Goal: Navigation & Orientation: Find specific page/section

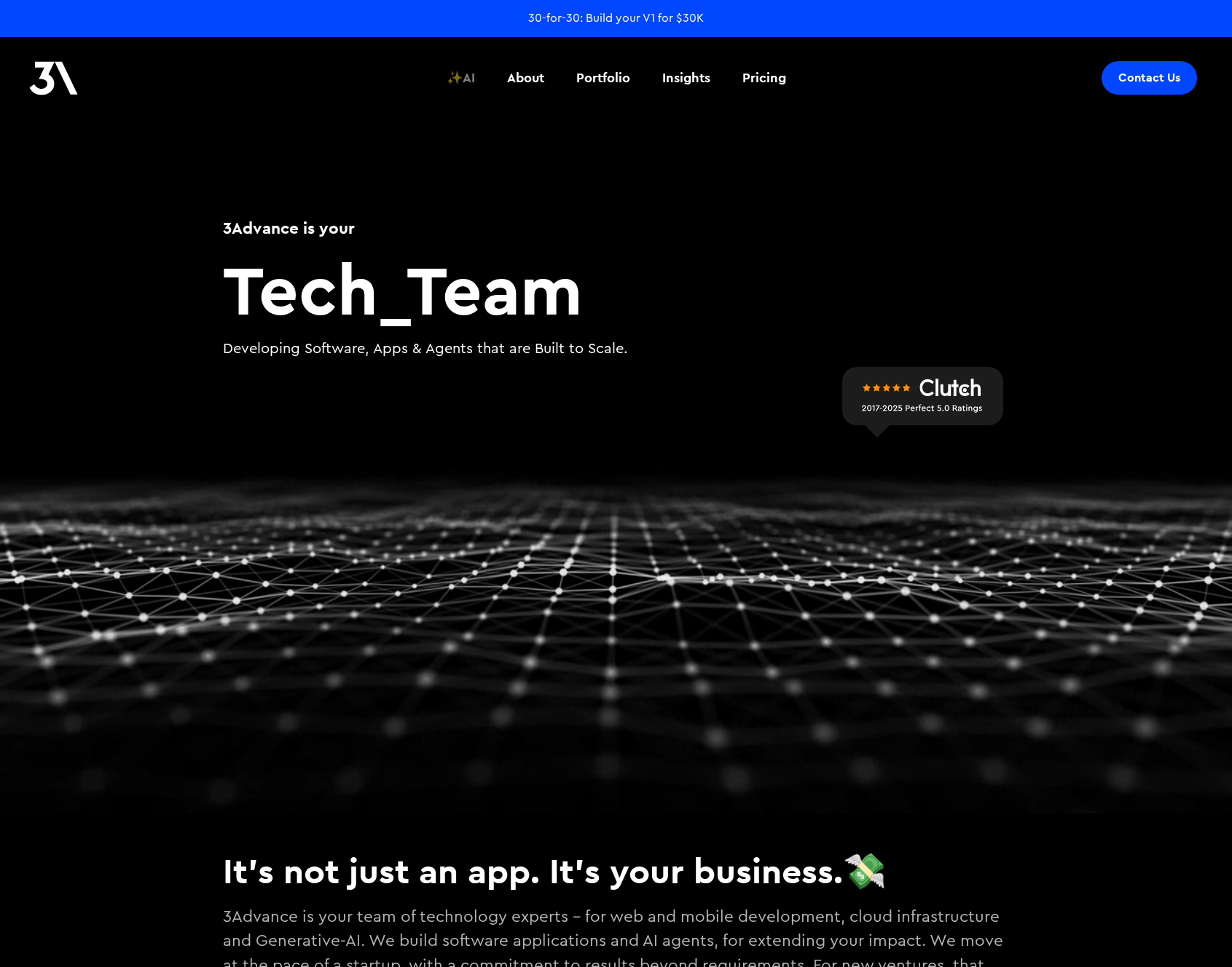
click at [466, 80] on div "✨AI" at bounding box center [460, 78] width 28 height 19
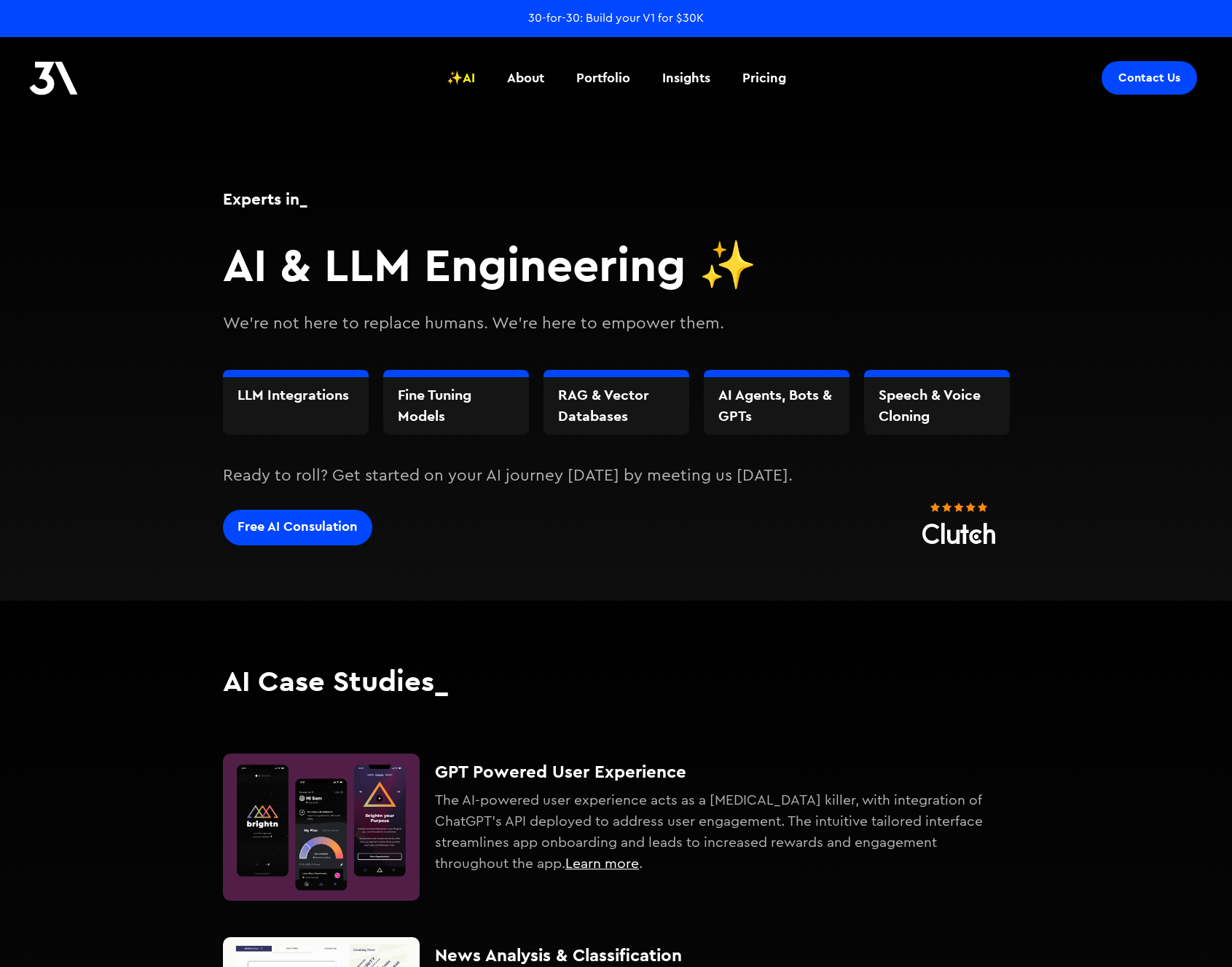
click at [444, 411] on h3 "Fine Tuning Models" at bounding box center [457, 406] width 117 height 43
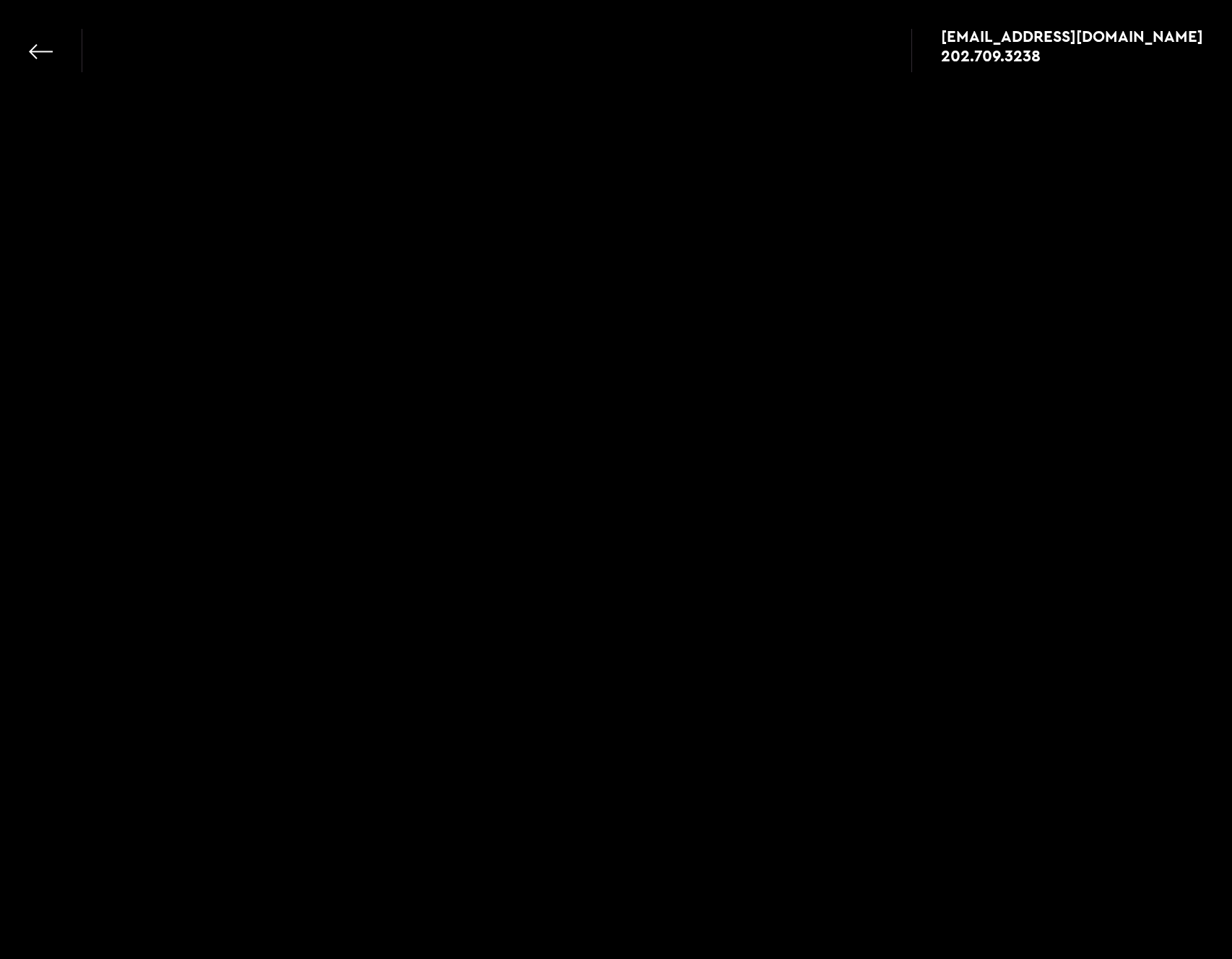
select select "ai"
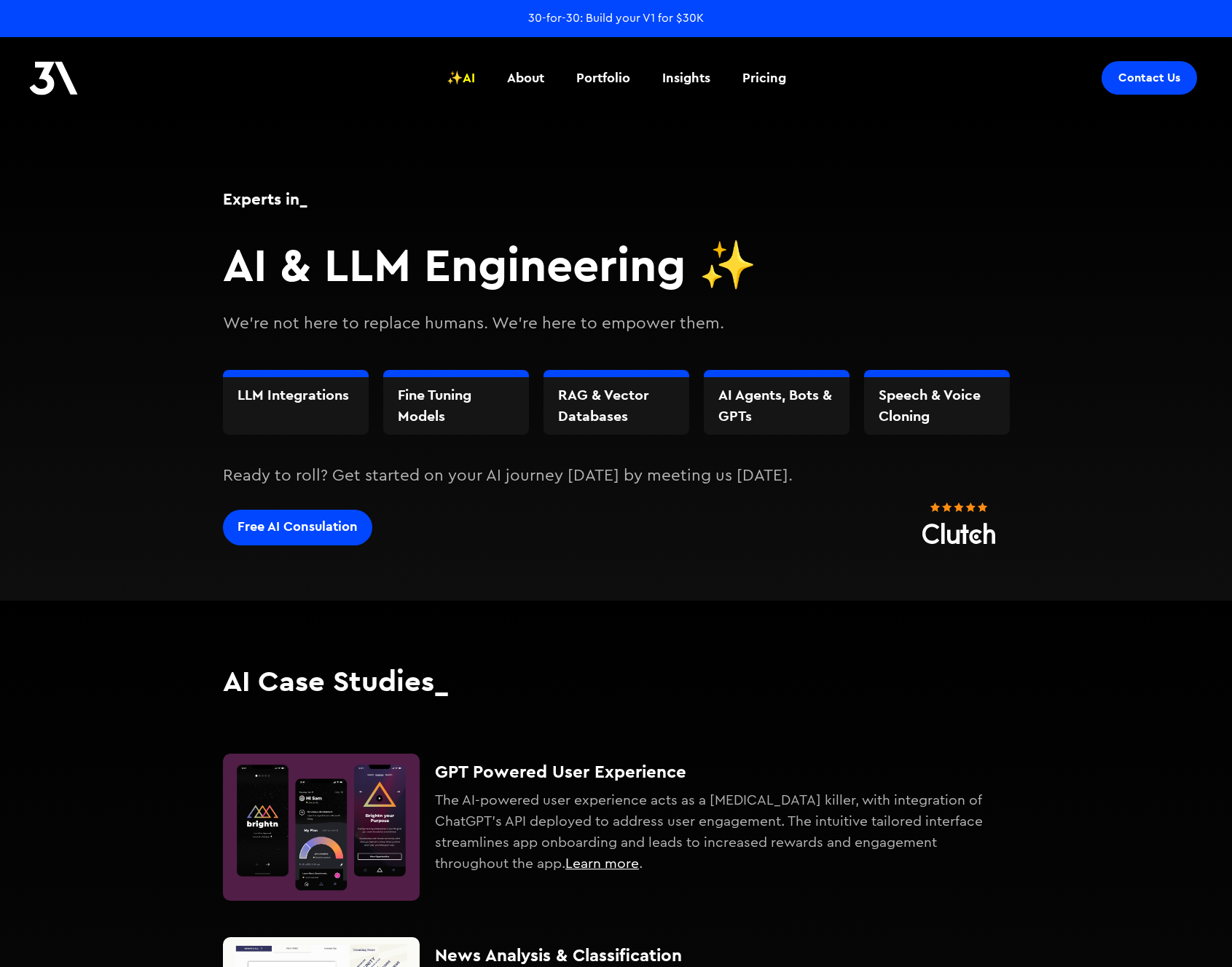
click at [70, 88] on img at bounding box center [53, 78] width 49 height 34
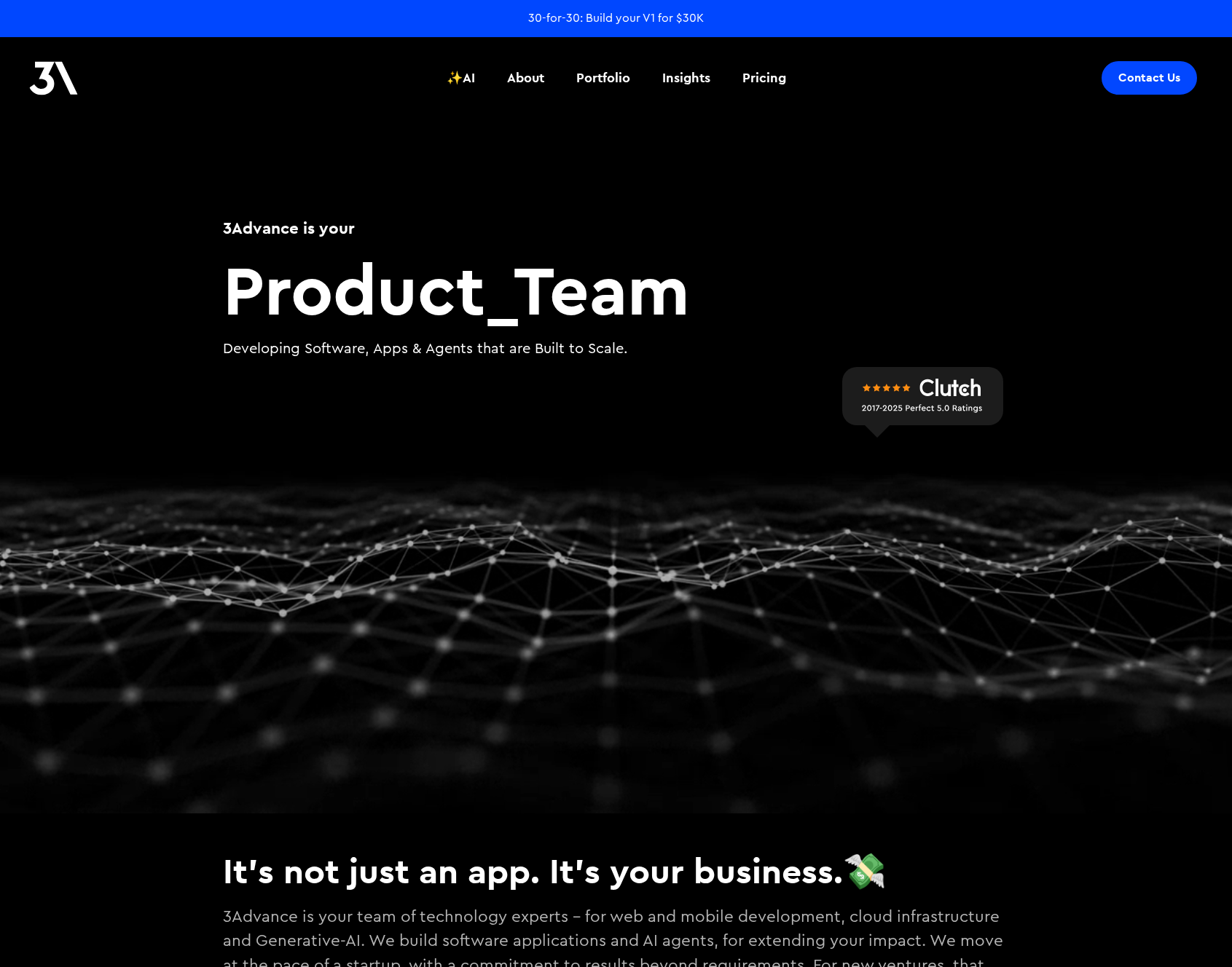
click at [885, 736] on video at bounding box center [616, 465] width 1232 height 696
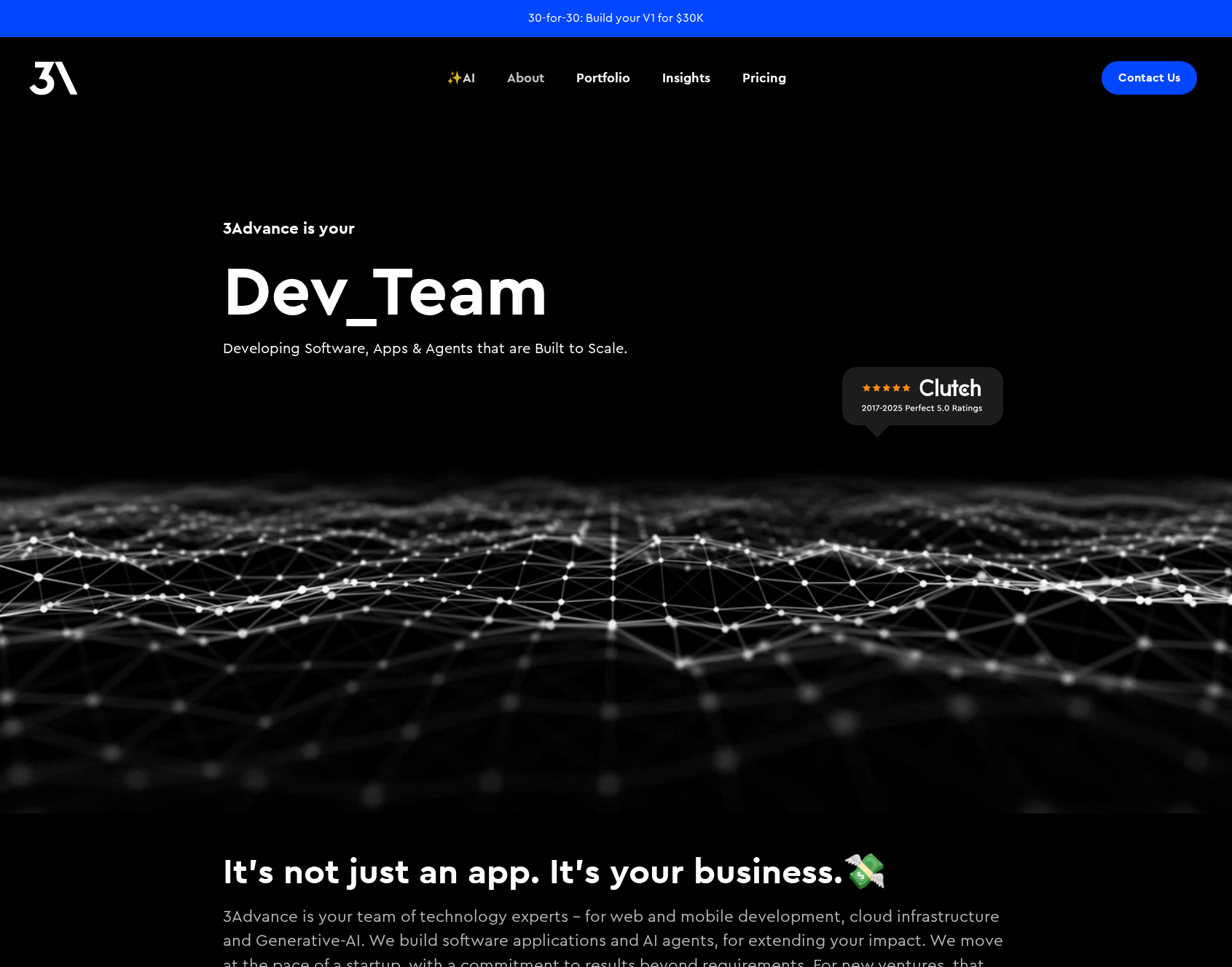
click at [461, 73] on div "✨AI" at bounding box center [460, 78] width 28 height 19
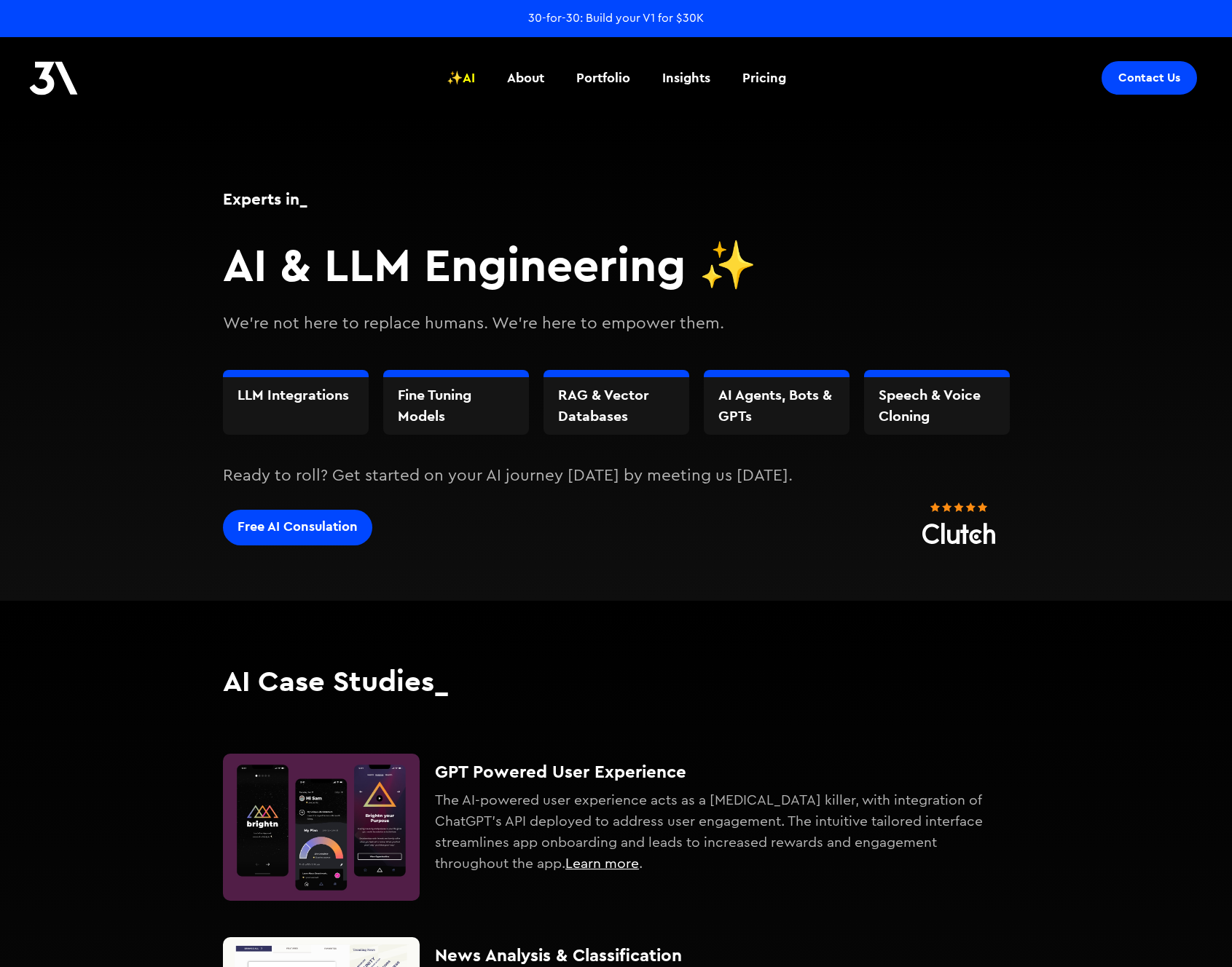
click at [43, 71] on img at bounding box center [53, 78] width 49 height 34
